Goal: Find specific page/section: Find specific page/section

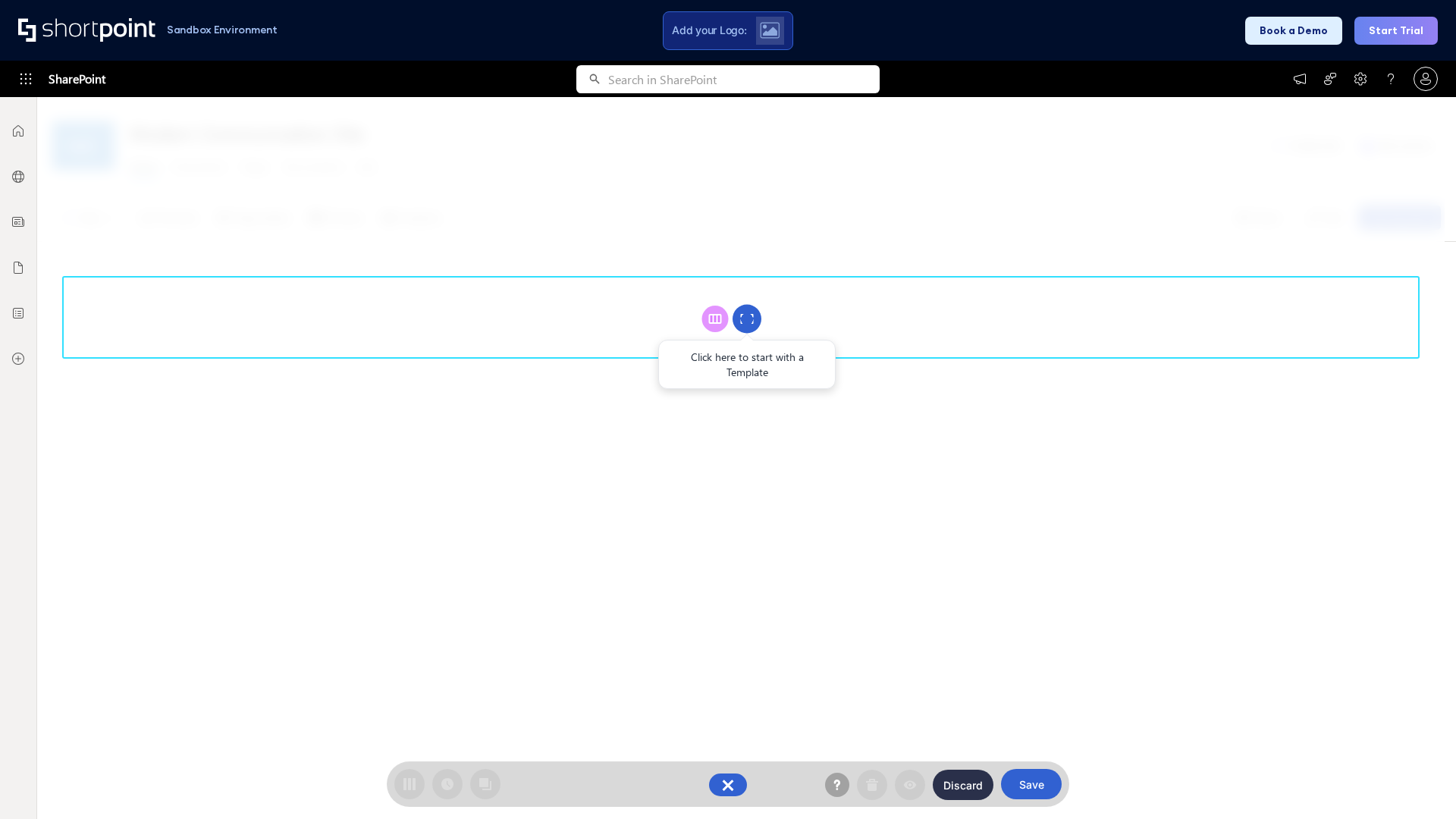
click at [747, 319] on circle at bounding box center [746, 319] width 29 height 29
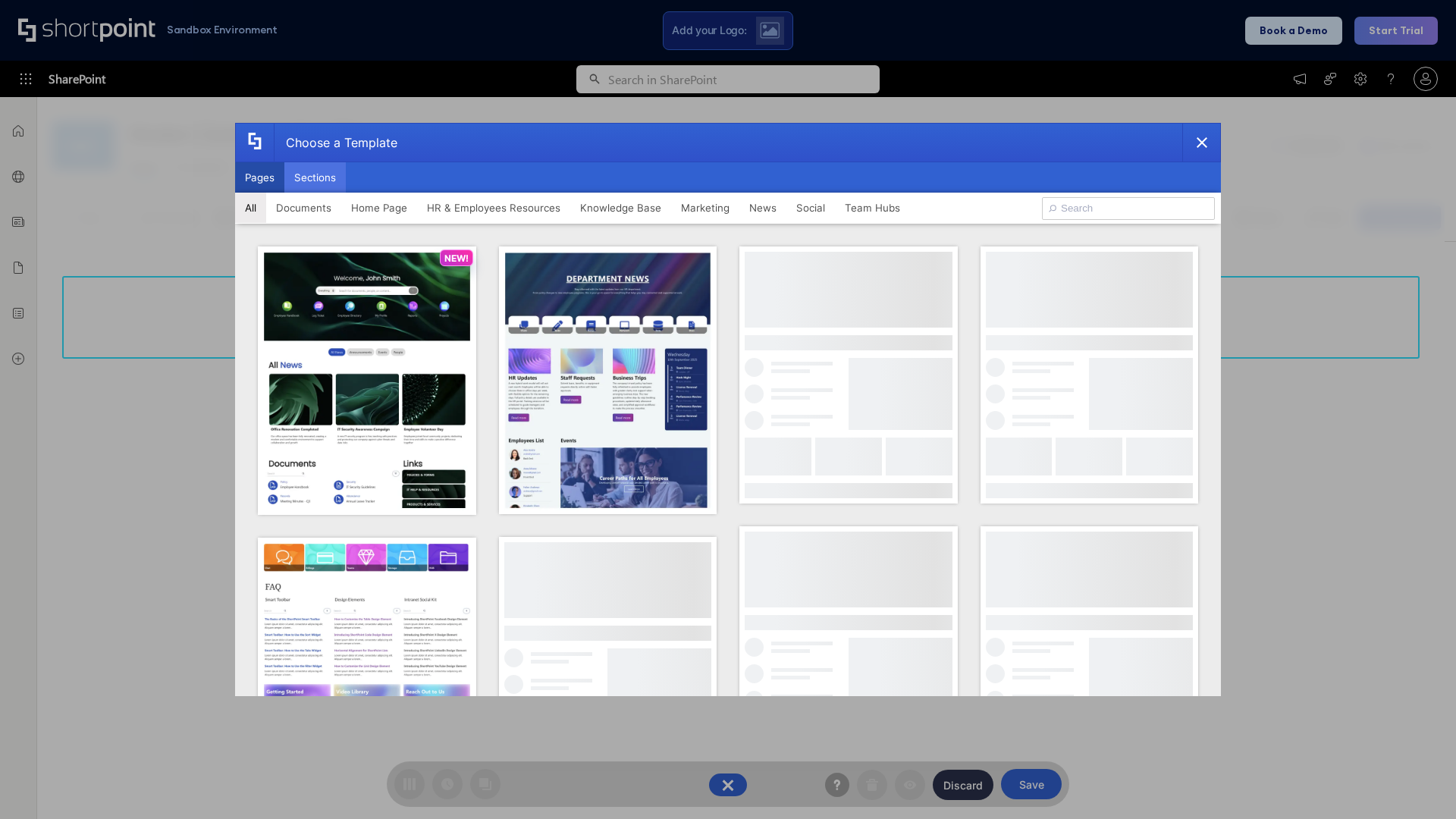
click at [315, 177] on button "Sections" at bounding box center [315, 177] width 61 height 30
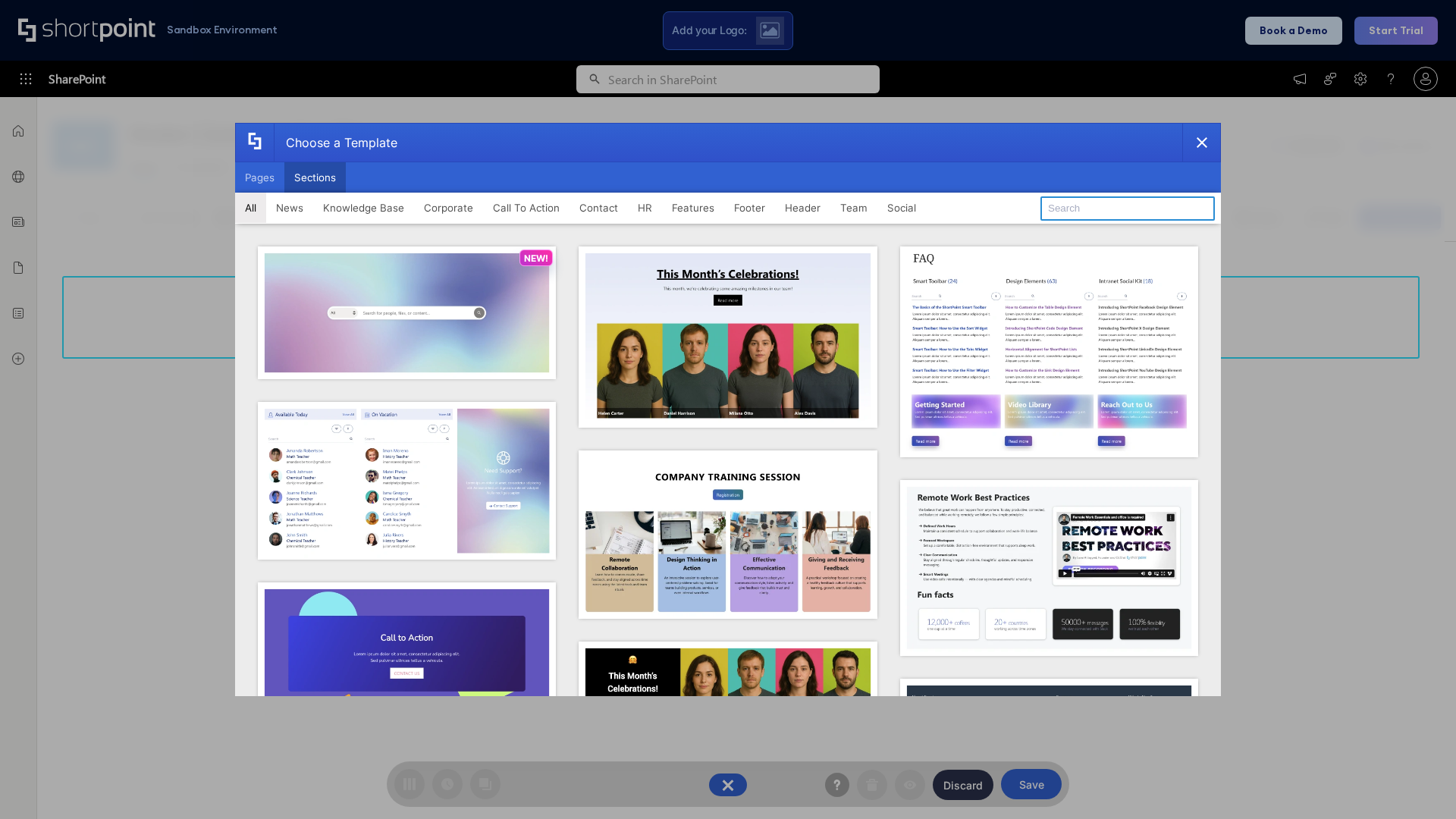
type input "Teammate 2"
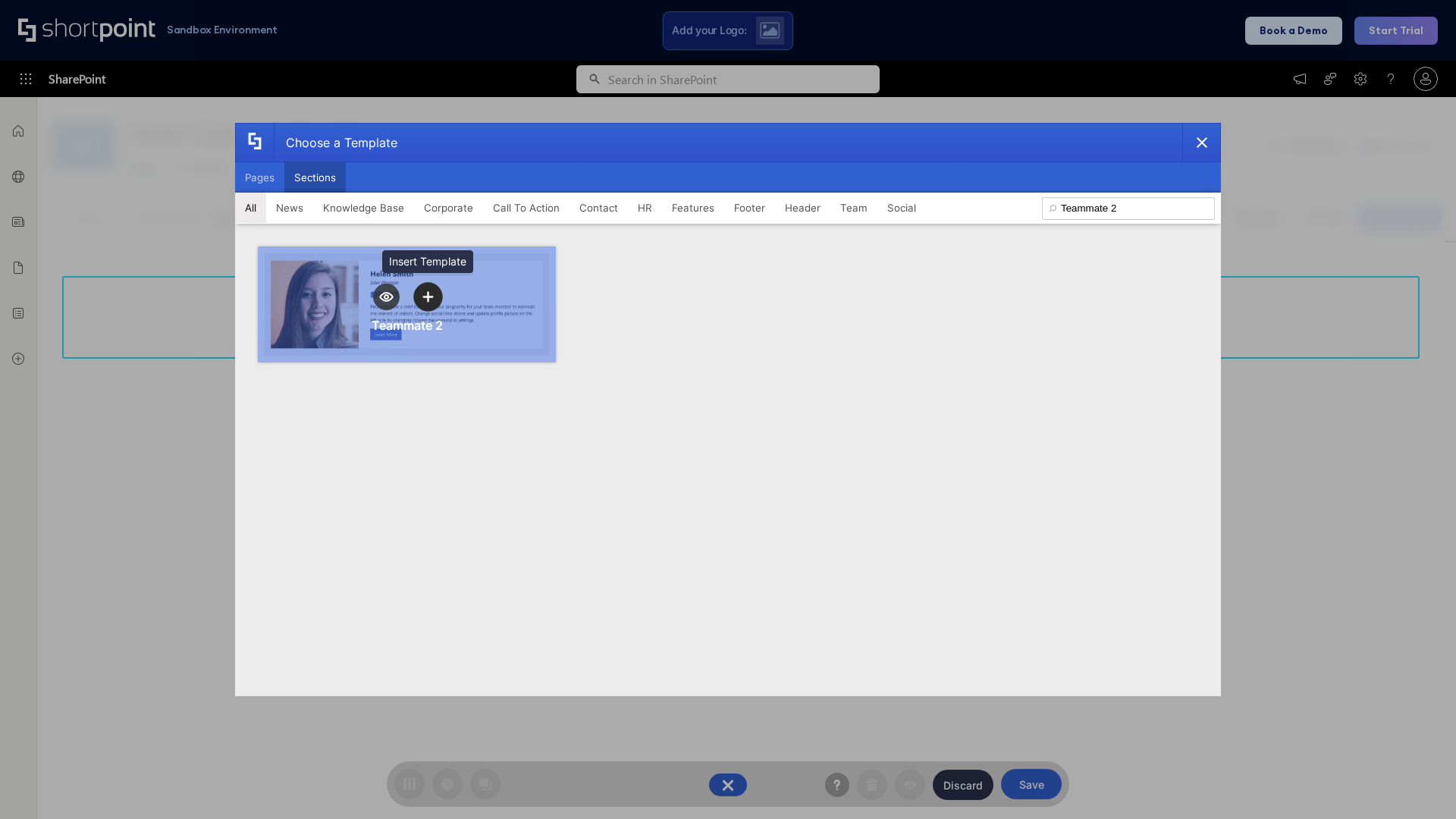
click at [428, 296] on icon "template selector" at bounding box center [428, 297] width 11 height 11
